Goal: Task Accomplishment & Management: Manage account settings

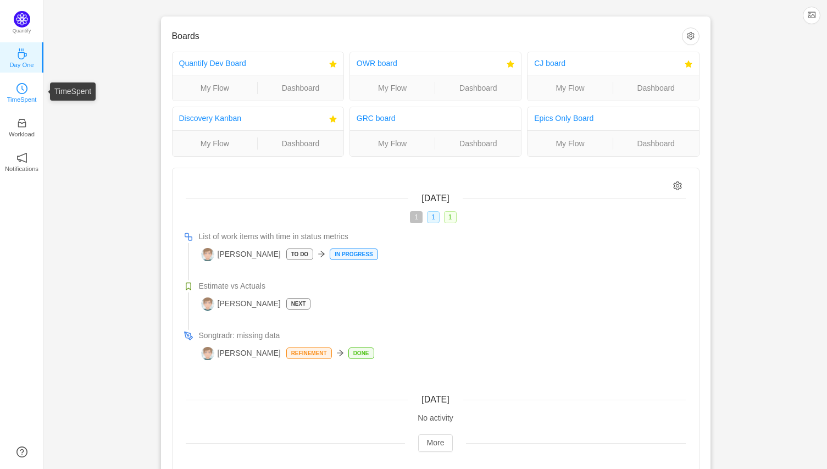
click at [21, 89] on icon "icon: clock-circle" at bounding box center [21, 88] width 11 height 11
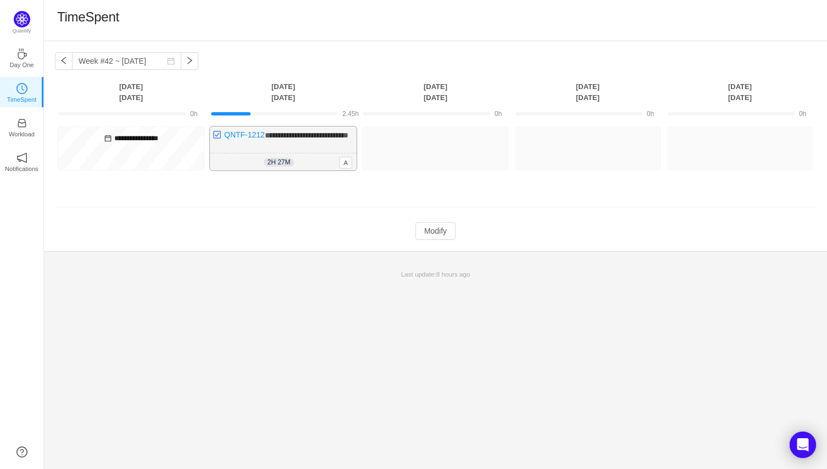
click at [315, 151] on div "**********" at bounding box center [283, 148] width 147 height 44
click at [451, 240] on button "Modify" at bounding box center [436, 231] width 40 height 18
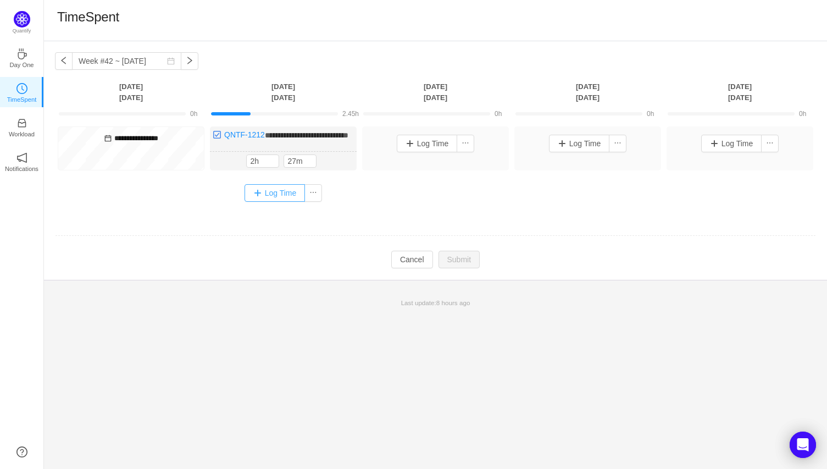
click at [279, 202] on button "Log Time" at bounding box center [275, 193] width 61 height 18
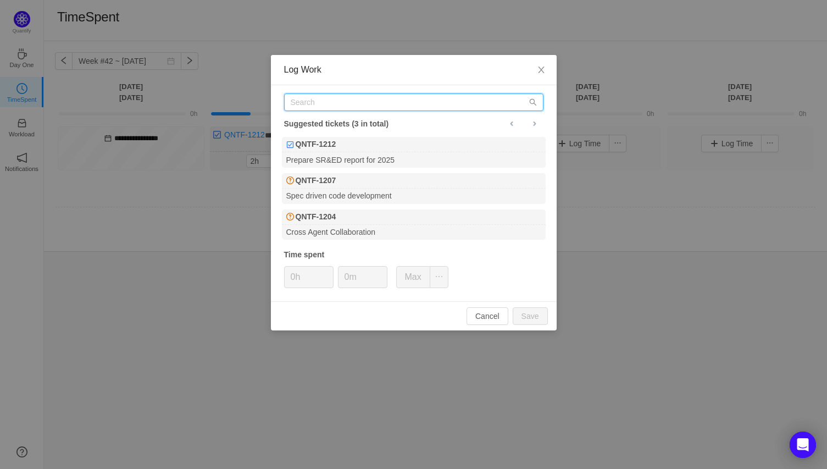
click at [363, 99] on input "text" at bounding box center [413, 102] width 259 height 18
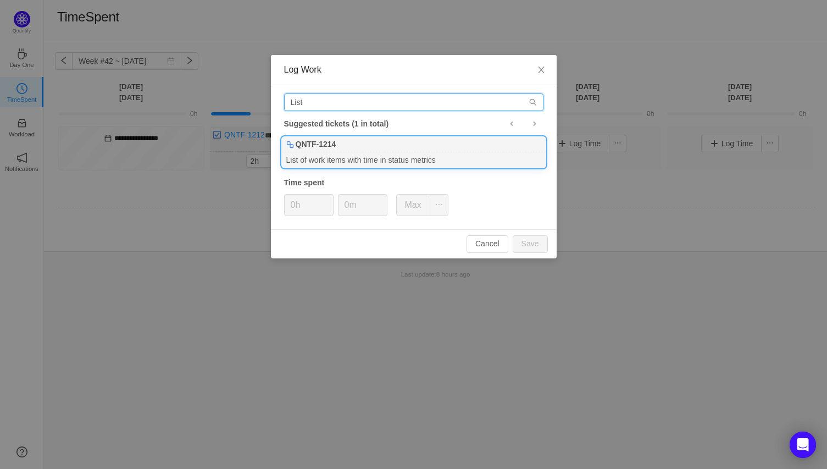
type input "List"
click at [393, 153] on div "List of work items with time in status metrics" at bounding box center [414, 159] width 264 height 15
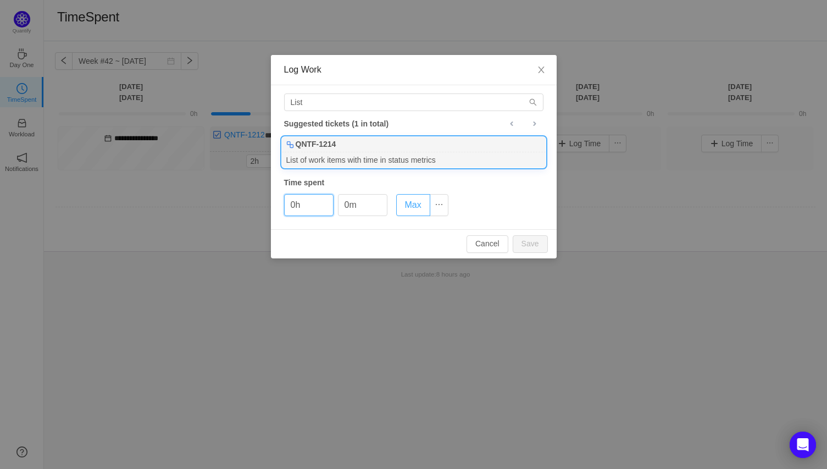
click at [415, 210] on button "Max" at bounding box center [413, 205] width 34 height 22
click at [531, 241] on button "Save" at bounding box center [530, 244] width 35 height 18
type input "0h"
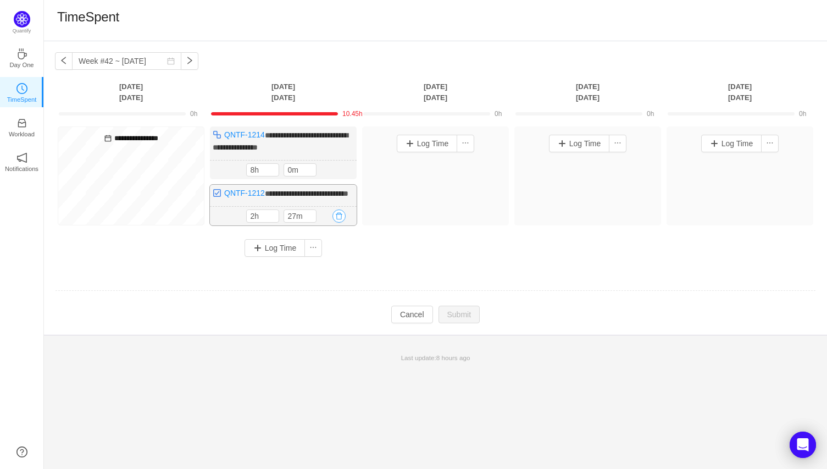
click at [341, 223] on button "button" at bounding box center [339, 215] width 13 height 13
click at [323, 275] on button "Yes" at bounding box center [320, 272] width 21 height 13
click at [413, 323] on button "Cancel" at bounding box center [412, 315] width 42 height 18
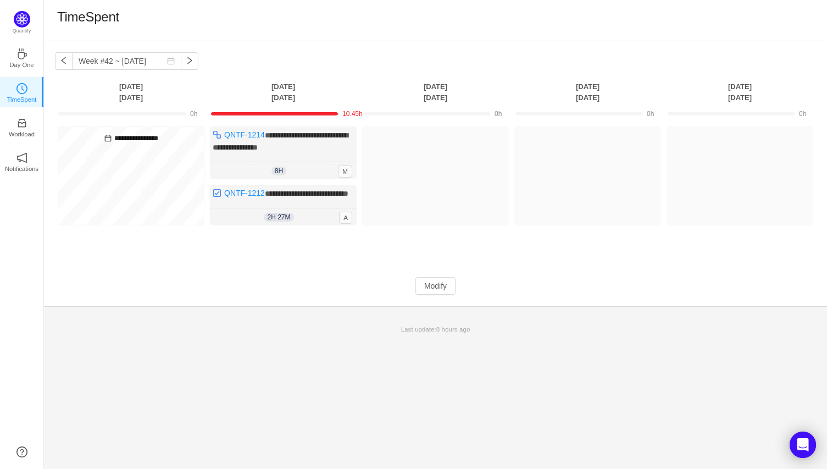
click at [354, 295] on td "Modify Cancel Submit" at bounding box center [435, 286] width 761 height 19
click at [358, 277] on td at bounding box center [435, 263] width 761 height 28
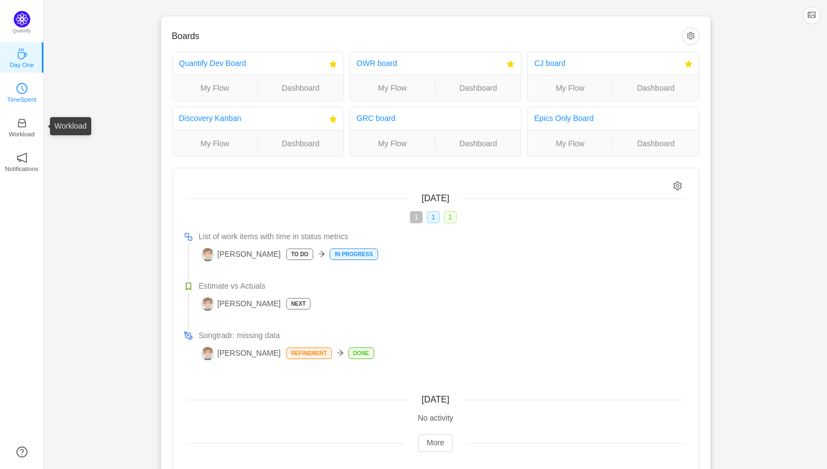
click at [22, 97] on p "TimeSpent" at bounding box center [22, 100] width 30 height 10
